Goal: Find specific page/section: Find specific page/section

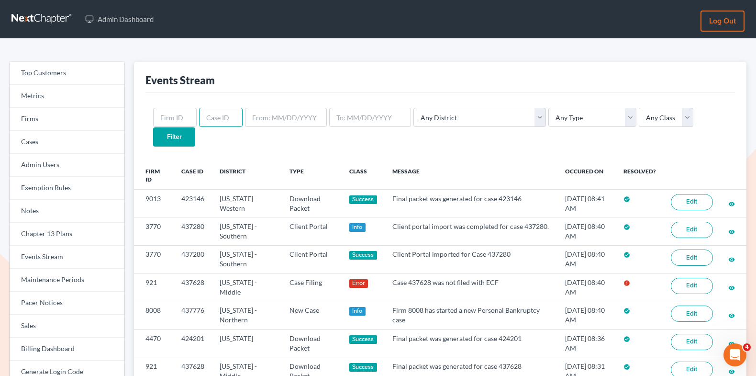
click at [212, 116] on input "text" at bounding box center [221, 117] width 44 height 19
paste input "437628"
type input "437628"
click at [195, 127] on input "Filter" at bounding box center [174, 136] width 42 height 19
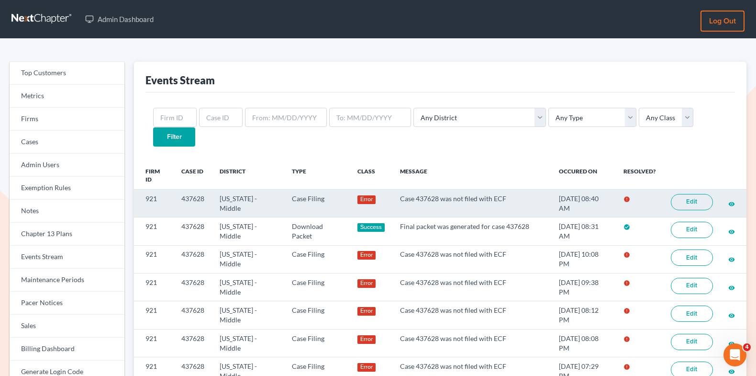
click at [688, 194] on link "Edit" at bounding box center [692, 202] width 42 height 16
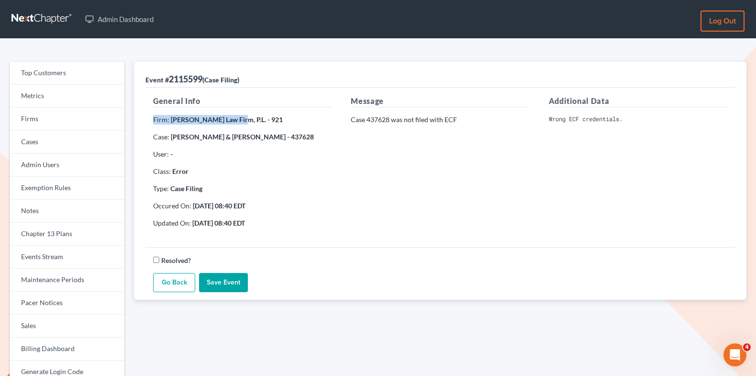
drag, startPoint x: 231, startPoint y: 121, endPoint x: 179, endPoint y: 112, distance: 52.9
click at [179, 112] on div "General Info Firm: Martin Law Firm, P.L. - 921 Case: James Vetzel & Rhonda Vetz…" at bounding box center [243, 165] width 198 height 140
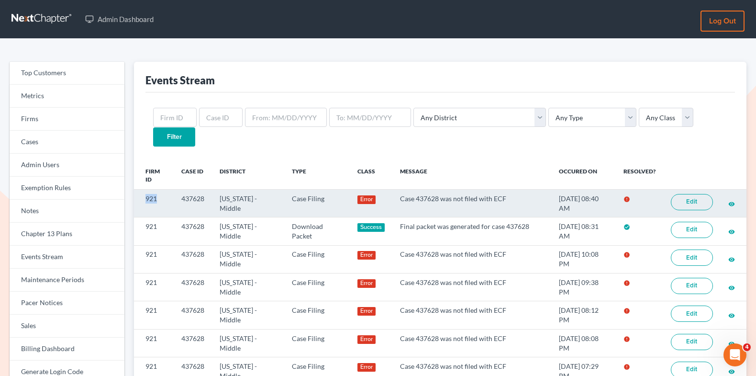
drag, startPoint x: 159, startPoint y: 178, endPoint x: 143, endPoint y: 178, distance: 16.3
click at [143, 189] on td "921" at bounding box center [154, 203] width 40 height 28
copy td "921"
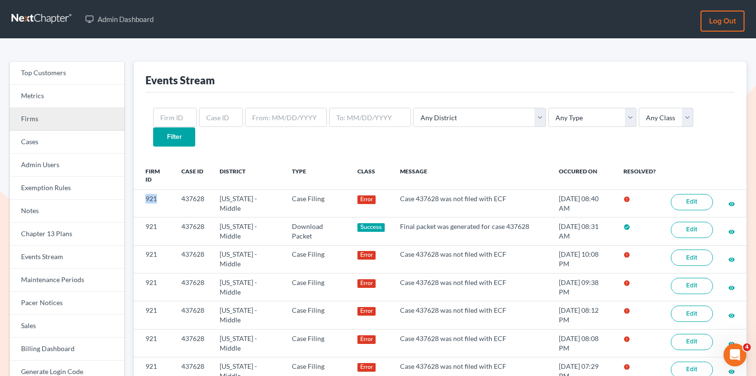
click at [86, 112] on link "Firms" at bounding box center [67, 119] width 115 height 23
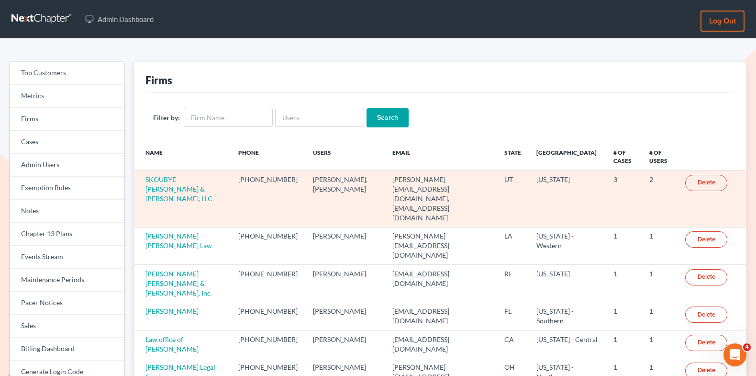
click at [172, 183] on td "SKOUBYE [PERSON_NAME] & [PERSON_NAME], LLC" at bounding box center [182, 198] width 97 height 56
click at [175, 178] on link "SKOUBYE [PERSON_NAME] & [PERSON_NAME], LLC" at bounding box center [178, 188] width 67 height 27
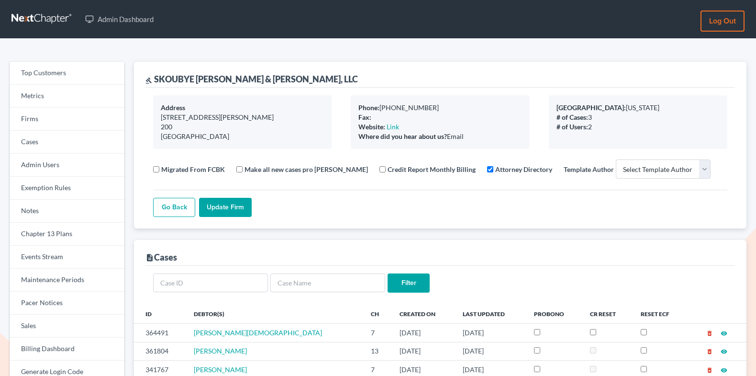
select select
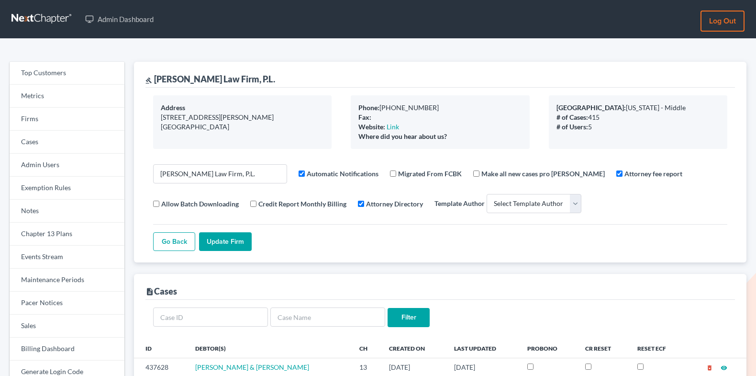
select select
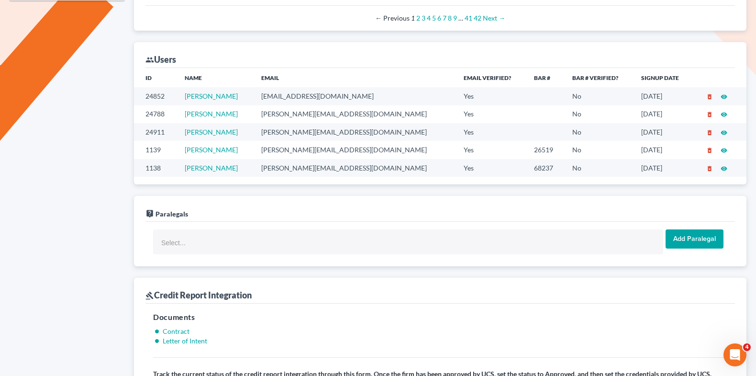
scroll to position [546, 0]
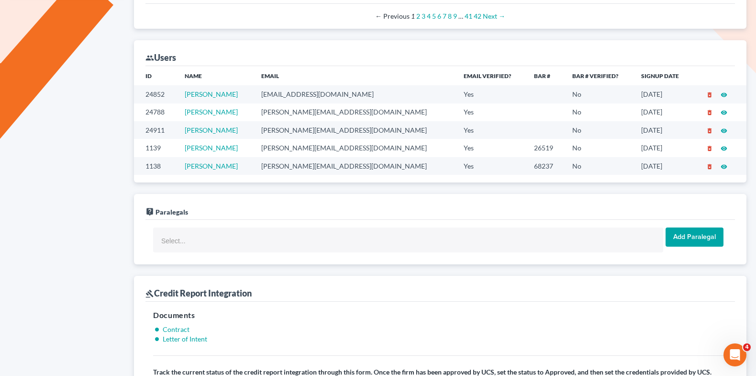
drag, startPoint x: 355, startPoint y: 89, endPoint x: 256, endPoint y: 93, distance: 99.2
click at [256, 93] on tr "24852 Cyanna Jodway cyanna@martinlawfirm.com Yes No 03/13/2025 delete_forever v…" at bounding box center [440, 94] width 613 height 18
copy tr "cyanna@martinlawfirm.com"
drag, startPoint x: 361, startPoint y: 106, endPoint x: 261, endPoint y: 97, distance: 100.4
click at [261, 97] on tbody "24852 Cyanna Jodway cyanna@martinlawfirm.com Yes No 03/13/2025 delete_forever v…" at bounding box center [440, 129] width 613 height 89
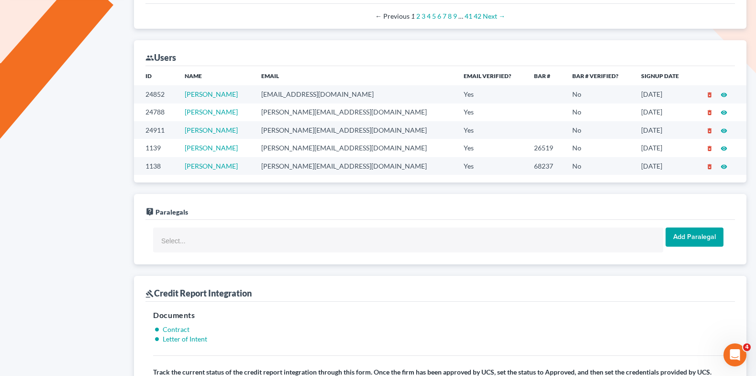
click at [254, 104] on td "Jennifer Alvarez" at bounding box center [215, 112] width 77 height 18
drag, startPoint x: 358, startPoint y: 111, endPoint x: 258, endPoint y: 111, distance: 100.0
click at [258, 111] on tr "24788 Jennifer Alvarez jennifer@martinlawfirm.com Yes No 02/25/2025 delete_fore…" at bounding box center [440, 112] width 613 height 18
copy tr "jennifer@martinlawfirm.com"
drag, startPoint x: 360, startPoint y: 123, endPoint x: 269, endPoint y: 119, distance: 91.0
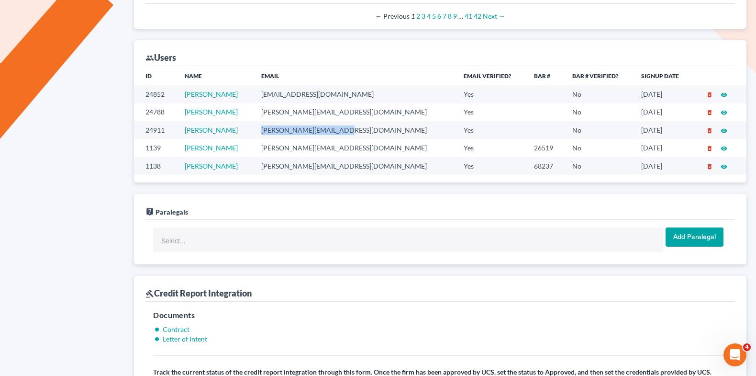
click at [269, 121] on td "kelly@martinlawfirm.com" at bounding box center [355, 130] width 202 height 18
copy td "kelly@martinlawfirm.com"
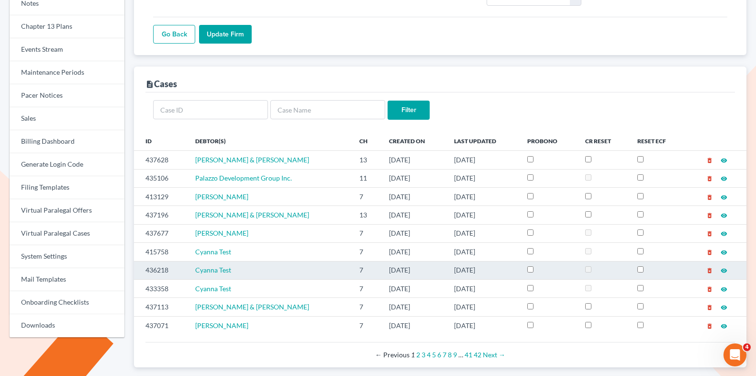
scroll to position [0, 0]
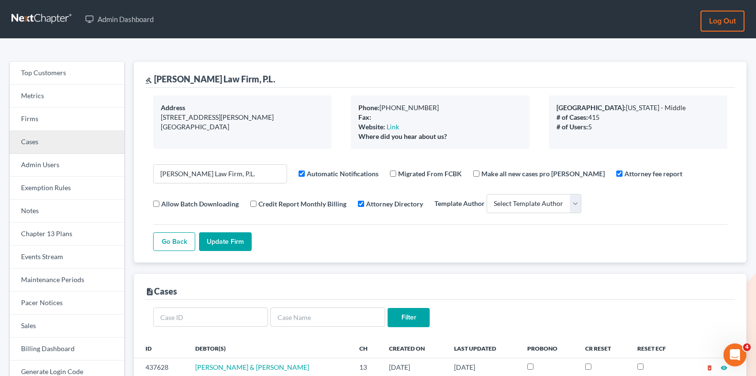
click at [79, 140] on link "Cases" at bounding box center [67, 142] width 115 height 23
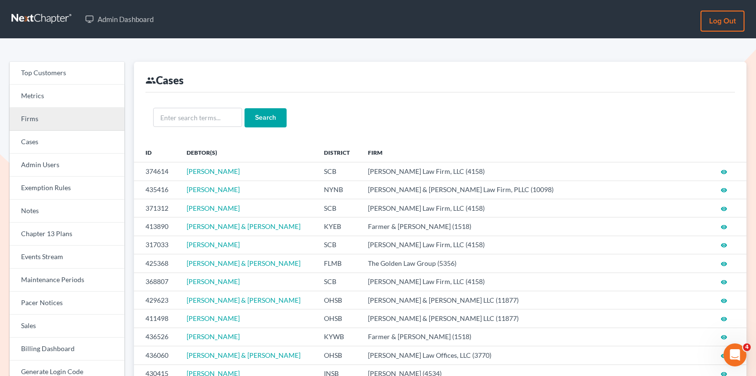
click at [69, 123] on link "Firms" at bounding box center [67, 119] width 115 height 23
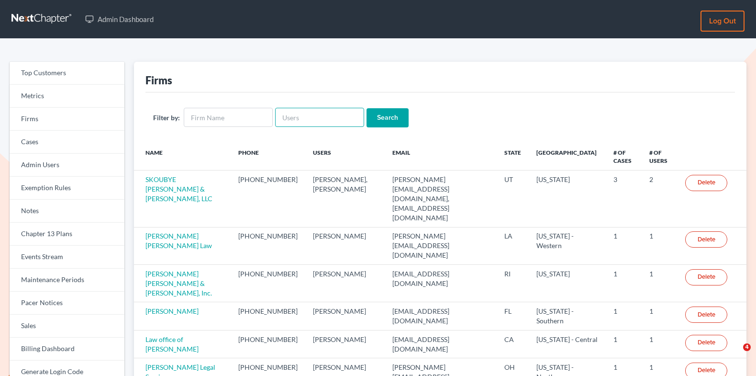
click at [306, 119] on input "text" at bounding box center [319, 117] width 89 height 19
paste input "[PERSON_NAME], Esq"
type input "Vernon L. Ellicott, Esq"
drag, startPoint x: 352, startPoint y: 116, endPoint x: 263, endPoint y: 116, distance: 89.0
click at [263, 116] on form "Filter by: Vernon L. Ellicott, Esq Search" at bounding box center [440, 118] width 574 height 20
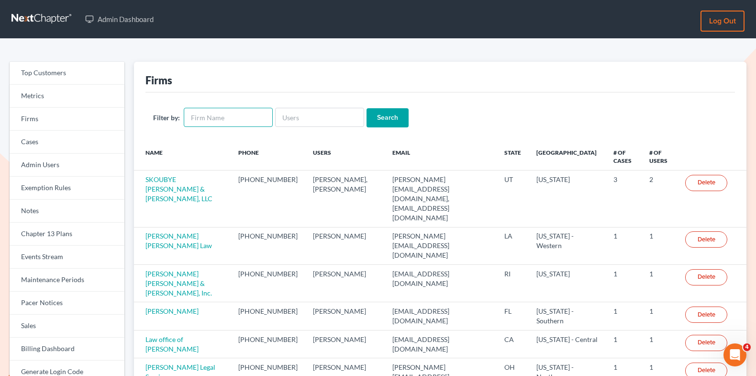
click at [263, 116] on input "text" at bounding box center [228, 117] width 89 height 19
paste input "Vernon L. Ellicott, Esq"
type input "Vernon L. Ellicott, Esq"
click at [384, 124] on input "Search" at bounding box center [388, 117] width 42 height 19
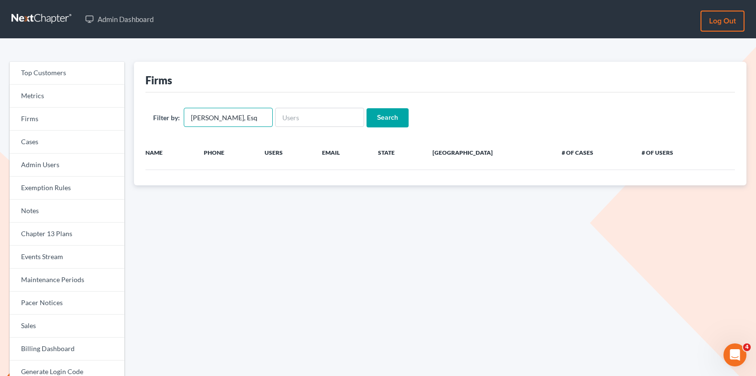
drag, startPoint x: 258, startPoint y: 120, endPoint x: 239, endPoint y: 120, distance: 18.7
click at [239, 120] on input "Vernon L. Ellicott, Esq" at bounding box center [228, 117] width 89 height 19
drag, startPoint x: 219, startPoint y: 119, endPoint x: 212, endPoint y: 119, distance: 7.7
click at [212, 119] on input "Vernon L. Ellicott" at bounding box center [228, 117] width 89 height 19
drag, startPoint x: 240, startPoint y: 118, endPoint x: 126, endPoint y: 107, distance: 113.9
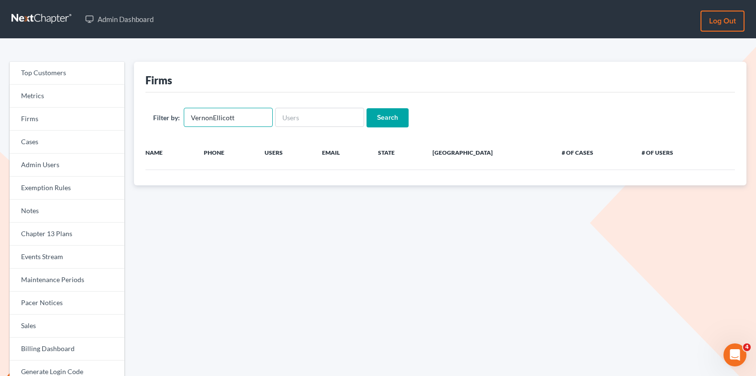
click at [126, 107] on div "Top Customers Metrics Firms Cases Admin Users Exemption Rules Notes Chapter 13 …" at bounding box center [378, 307] width 747 height 490
type input "VernonEllicott"
click at [293, 119] on input "text" at bounding box center [319, 117] width 89 height 19
paste input "VernonEllicott"
type input "VernonEllicott"
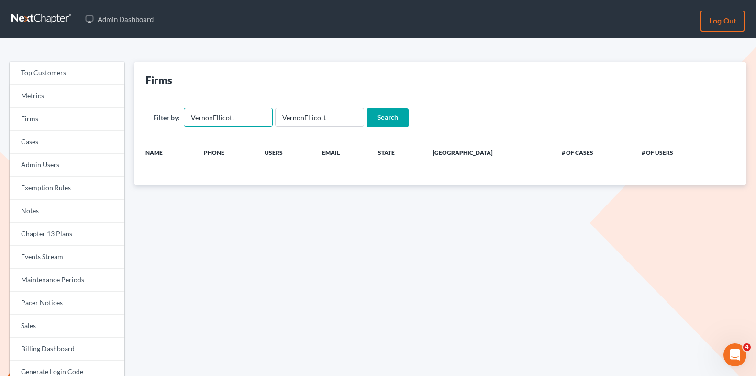
drag, startPoint x: 260, startPoint y: 117, endPoint x: 191, endPoint y: 113, distance: 68.5
click at [191, 113] on input "VernonEllicott" at bounding box center [228, 117] width 89 height 19
click at [390, 114] on input "Search" at bounding box center [388, 117] width 42 height 19
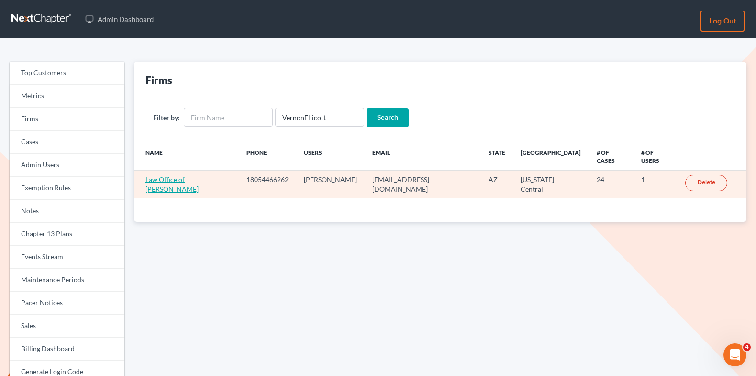
click at [199, 175] on link "Law Office of [PERSON_NAME]" at bounding box center [171, 184] width 53 height 18
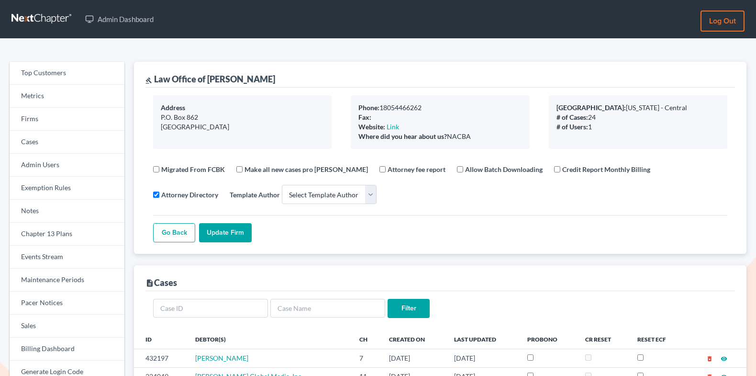
select select
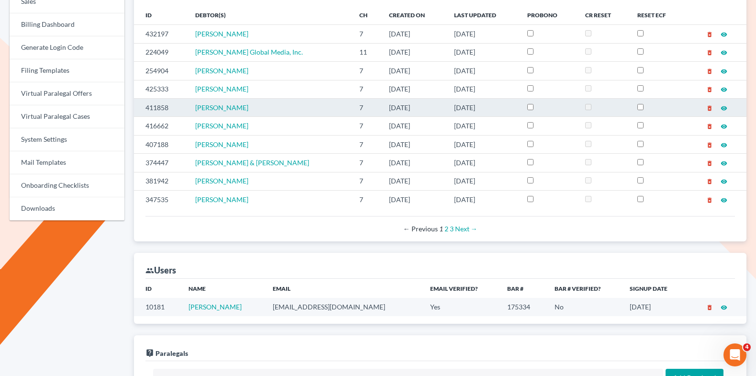
scroll to position [332, 0]
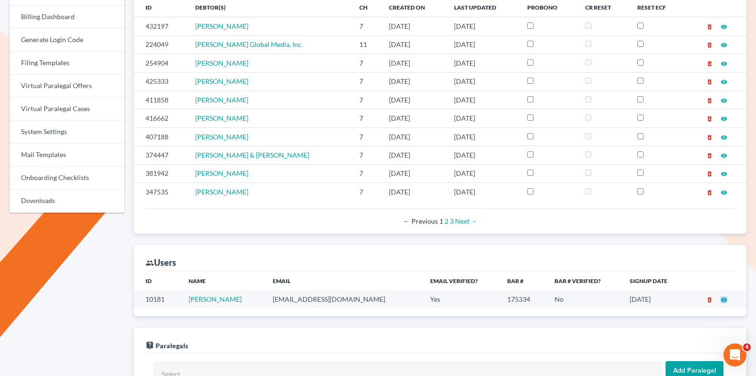
drag, startPoint x: 329, startPoint y: 290, endPoint x: 272, endPoint y: 285, distance: 57.2
click at [272, 290] on tr "10181 [PERSON_NAME] [EMAIL_ADDRESS][DOMAIN_NAME] Yes 175334 No [DATE] delete_fo…" at bounding box center [440, 299] width 613 height 18
copy tr "[EMAIL_ADDRESS][DOMAIN_NAME]"
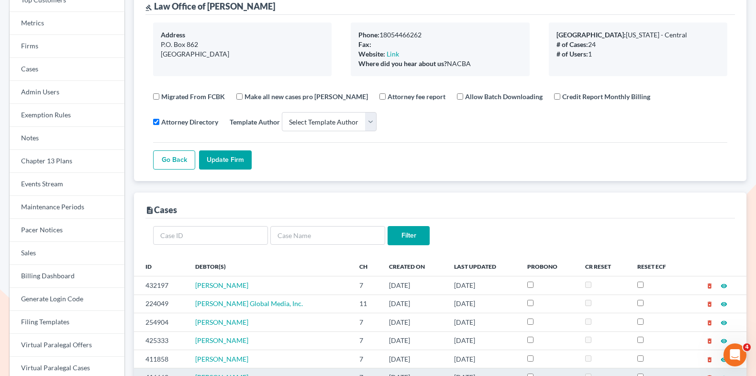
scroll to position [0, 0]
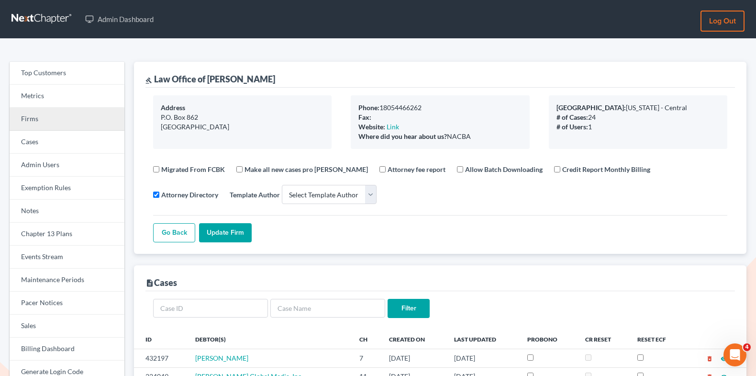
click at [31, 123] on link "Firms" at bounding box center [67, 119] width 115 height 23
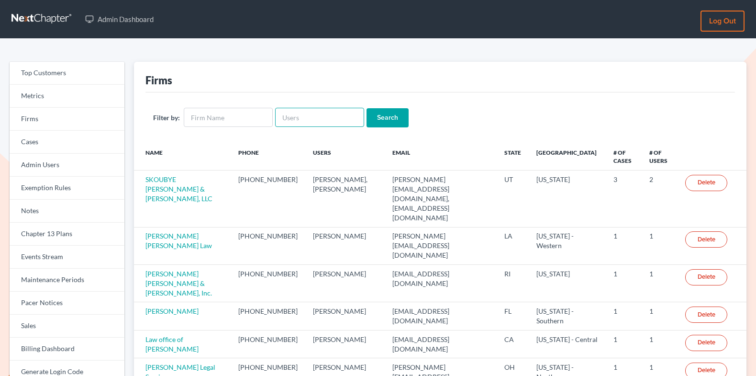
click at [299, 114] on input "text" at bounding box center [319, 117] width 89 height 19
paste input "[EMAIL_ADDRESS][DOMAIN_NAME]"
type input "[EMAIL_ADDRESS][DOMAIN_NAME]"
click at [393, 112] on input "Search" at bounding box center [388, 117] width 42 height 19
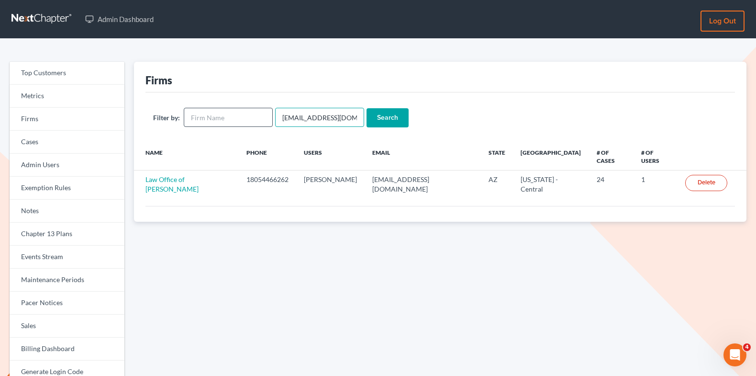
drag, startPoint x: 335, startPoint y: 118, endPoint x: 258, endPoint y: 118, distance: 77.0
click at [258, 118] on form "Filter by: vle@vlelaw.com Search" at bounding box center [440, 118] width 574 height 20
click at [297, 119] on input "text" at bounding box center [319, 117] width 89 height 19
paste input "ramosbague@gmail.com"
type input "ramosbague@gmail.com"
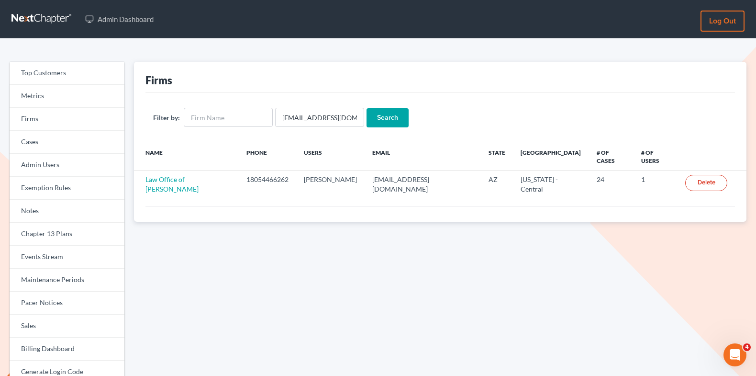
click at [374, 118] on input "Search" at bounding box center [388, 117] width 42 height 19
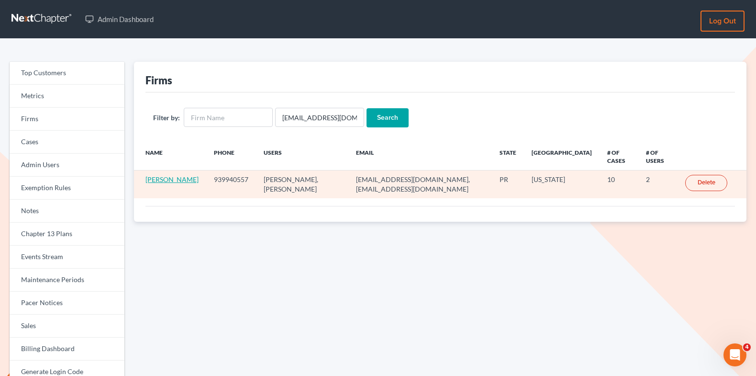
click at [155, 179] on link "[PERSON_NAME]" at bounding box center [171, 179] width 53 height 8
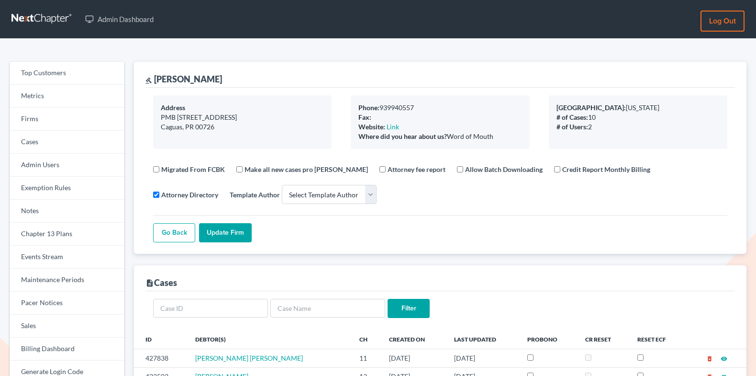
select select
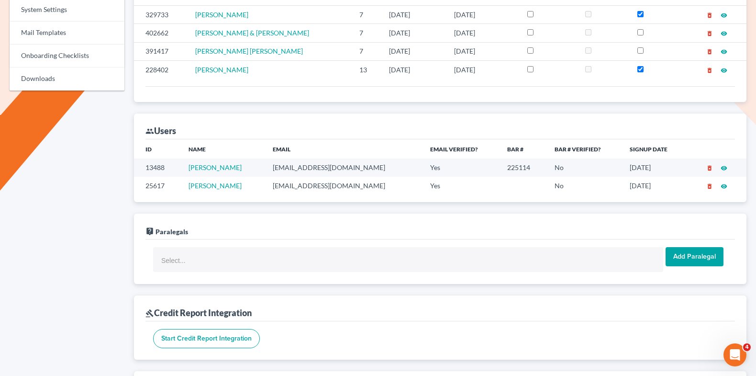
scroll to position [486, 0]
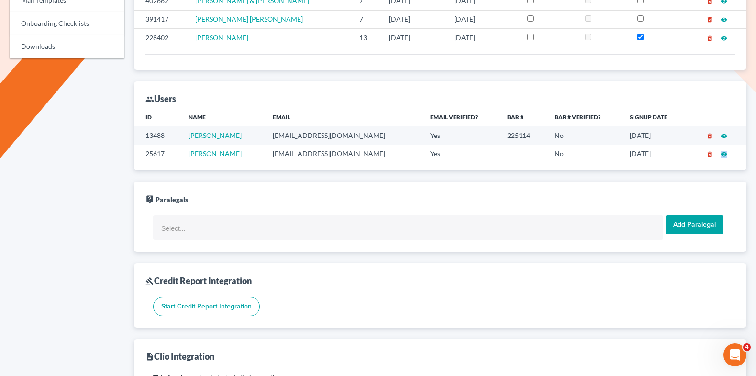
drag, startPoint x: 250, startPoint y: 144, endPoint x: 192, endPoint y: 142, distance: 57.9
click at [192, 145] on td "[PERSON_NAME]" at bounding box center [223, 154] width 84 height 18
copy link "[PERSON_NAME]"
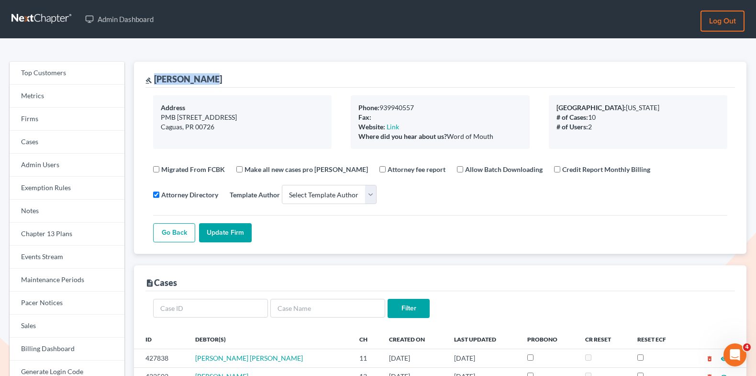
drag, startPoint x: 211, startPoint y: 82, endPoint x: 155, endPoint y: 76, distance: 56.8
click at [154, 76] on div "gavel [PERSON_NAME]" at bounding box center [440, 75] width 590 height 26
copy div "[PERSON_NAME]"
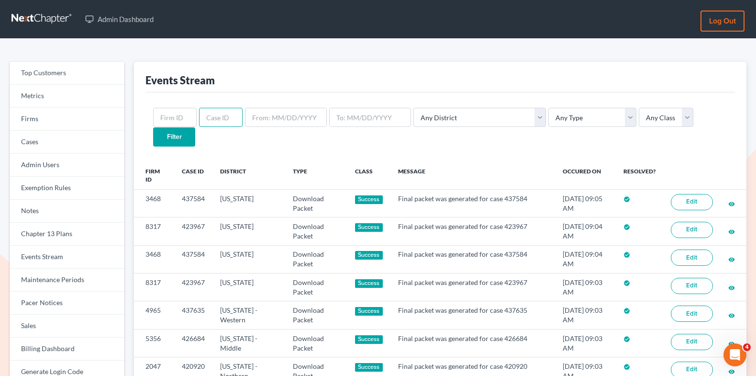
click at [210, 123] on input "text" at bounding box center [221, 117] width 44 height 19
paste input "368807"
type input "368807"
click at [195, 127] on input "Filter" at bounding box center [174, 136] width 42 height 19
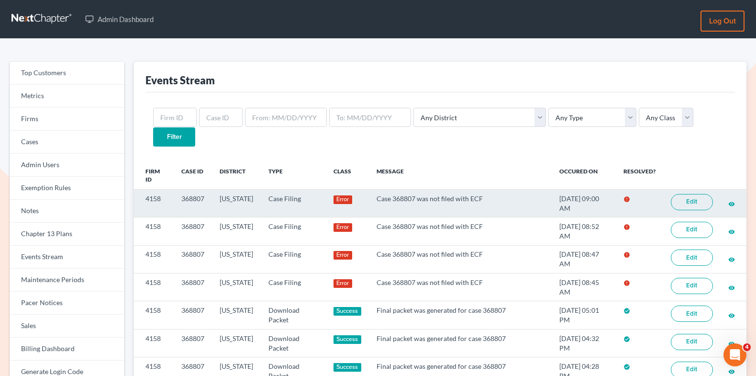
click at [691, 194] on link "Edit" at bounding box center [692, 202] width 42 height 16
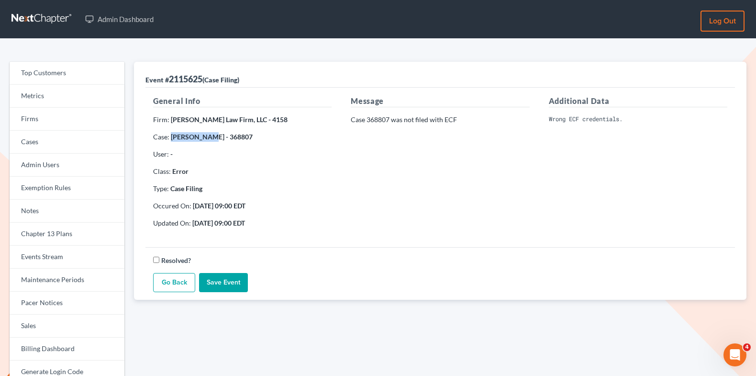
drag, startPoint x: 204, startPoint y: 136, endPoint x: 171, endPoint y: 136, distance: 32.5
click at [171, 136] on strong "[PERSON_NAME] - 368807" at bounding box center [212, 137] width 82 height 8
copy strong "[PERSON_NAME]"
click at [231, 136] on strong "[PERSON_NAME] - 368807" at bounding box center [212, 137] width 82 height 8
drag, startPoint x: 234, startPoint y: 136, endPoint x: 211, endPoint y: 136, distance: 23.4
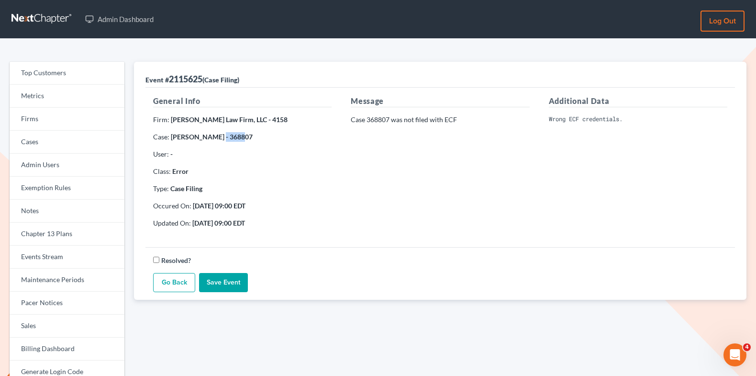
click at [211, 136] on p "Case: [PERSON_NAME] - 368807" at bounding box center [242, 137] width 178 height 10
copy strong "368807"
drag, startPoint x: 260, startPoint y: 119, endPoint x: 245, endPoint y: 118, distance: 14.8
click at [245, 118] on strong "[PERSON_NAME] Law Firm, LLC - 4158" at bounding box center [229, 119] width 117 height 8
copy strong "4158"
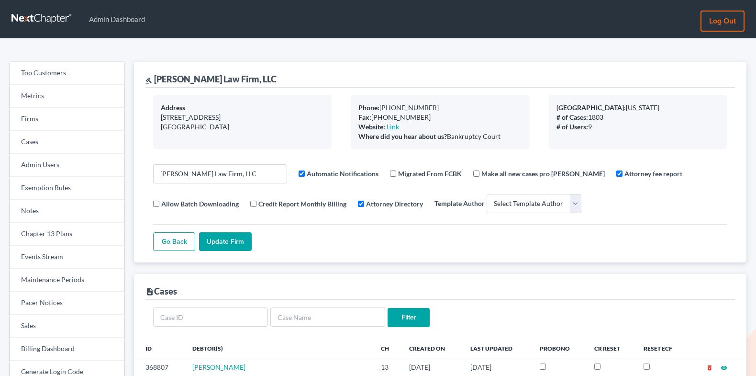
select select
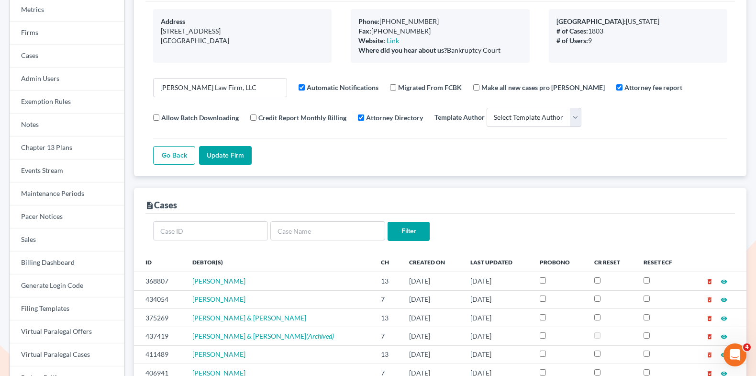
scroll to position [67, 0]
